Goal: Information Seeking & Learning: Learn about a topic

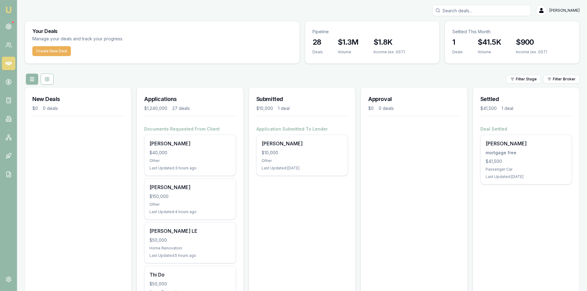
drag, startPoint x: 478, startPoint y: 9, endPoint x: 474, endPoint y: 10, distance: 4.1
click at [478, 9] on input "Search deals" at bounding box center [481, 10] width 99 height 11
type input "[PERSON_NAME]"
click at [448, 38] on p "[EMAIL_ADDRESS][DOMAIN_NAME]" at bounding box center [481, 39] width 93 height 6
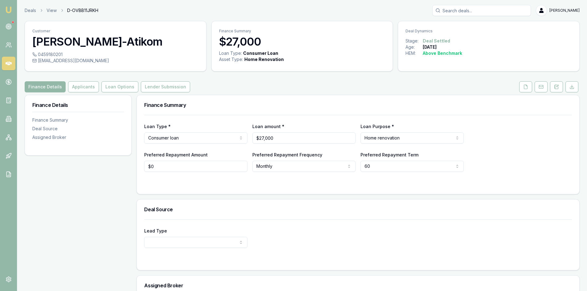
drag, startPoint x: 524, startPoint y: 85, endPoint x: 481, endPoint y: 96, distance: 44.1
click at [524, 85] on icon at bounding box center [525, 87] width 3 height 4
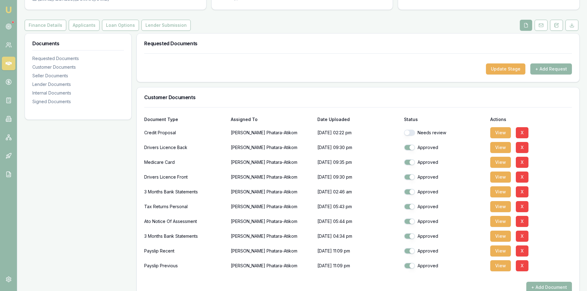
scroll to position [92, 0]
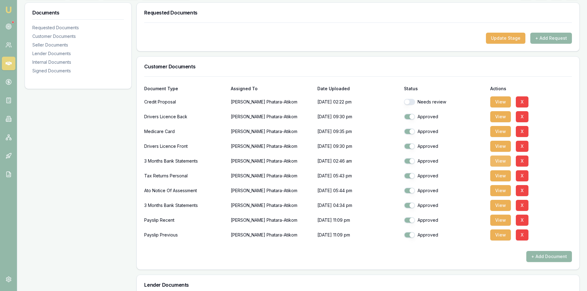
click at [507, 160] on button "View" at bounding box center [500, 161] width 21 height 11
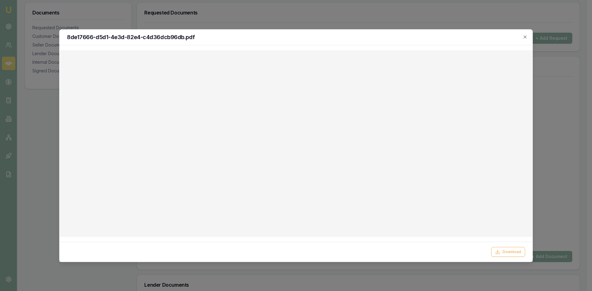
drag, startPoint x: 564, startPoint y: 86, endPoint x: 573, endPoint y: 13, distance: 73.3
click at [564, 86] on div at bounding box center [296, 145] width 592 height 291
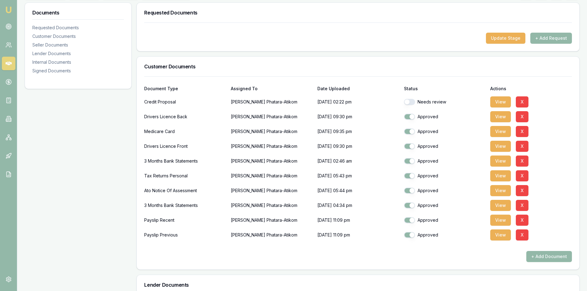
scroll to position [0, 0]
